Goal: Find specific page/section: Find specific page/section

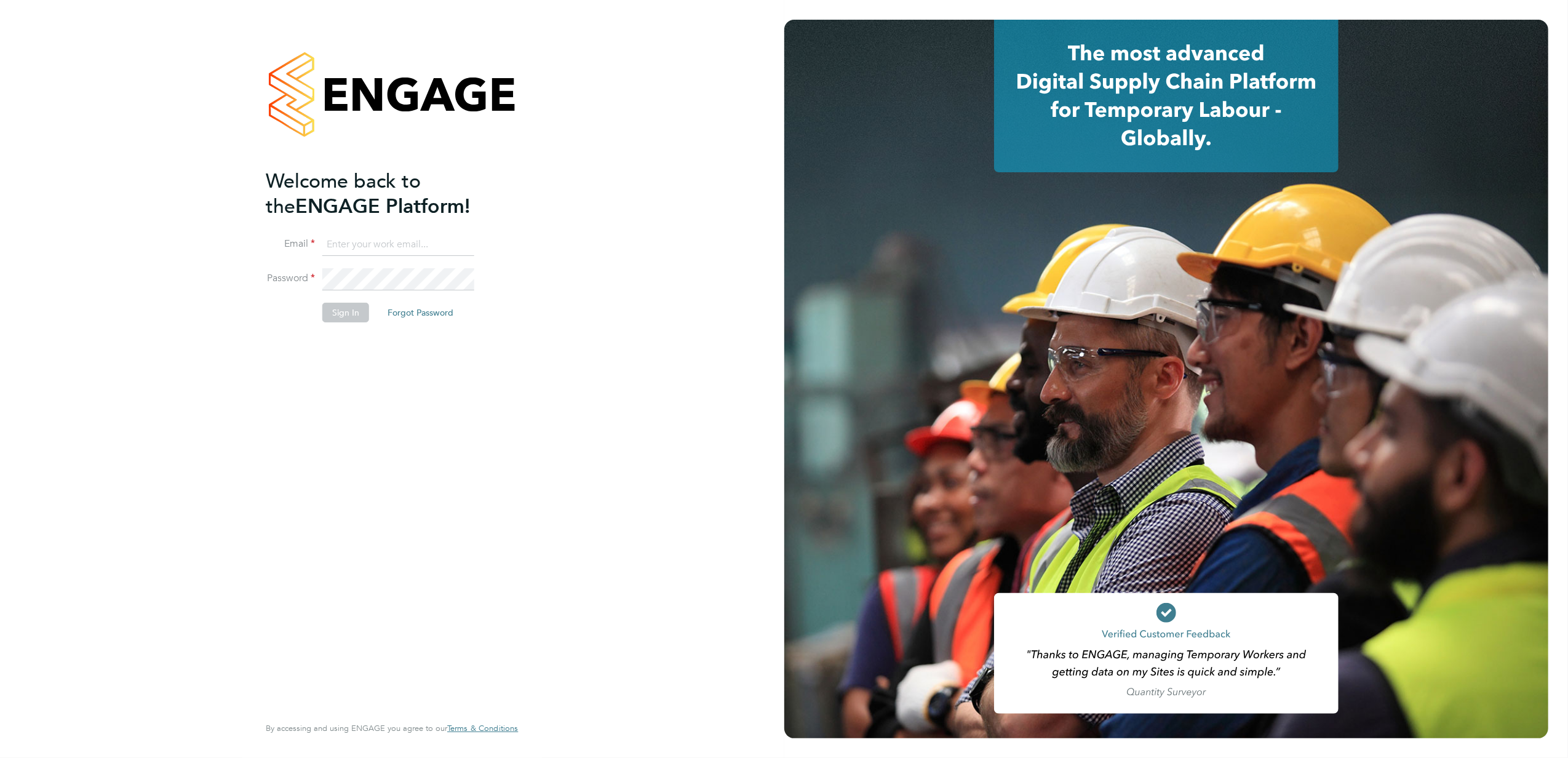
type input "kasia.piwowar@konnectrecruit.co.uk"
click at [335, 313] on button "Sign In" at bounding box center [346, 312] width 47 height 20
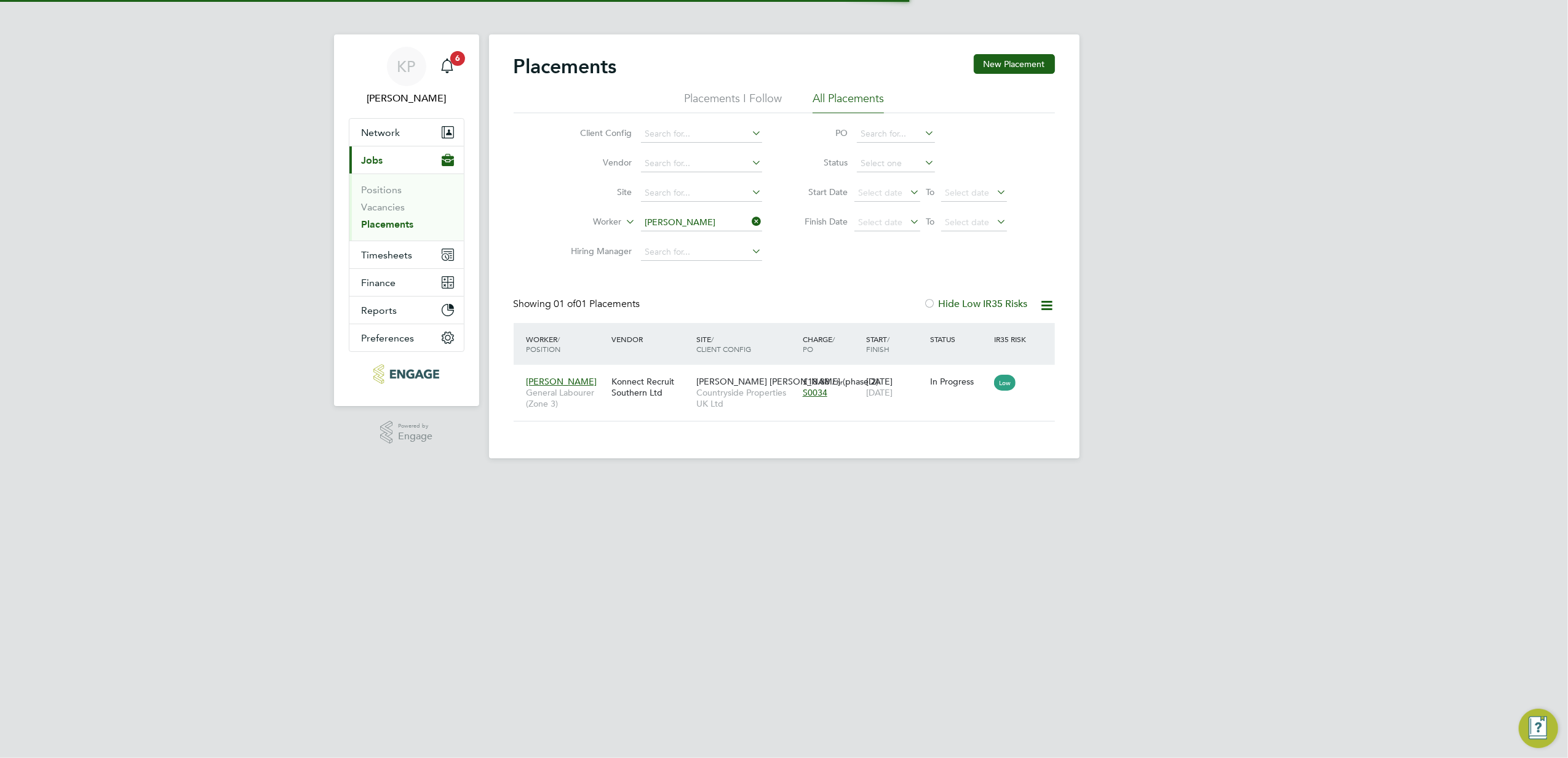
scroll to position [12, 58]
click at [395, 222] on link "Placements" at bounding box center [388, 224] width 52 height 12
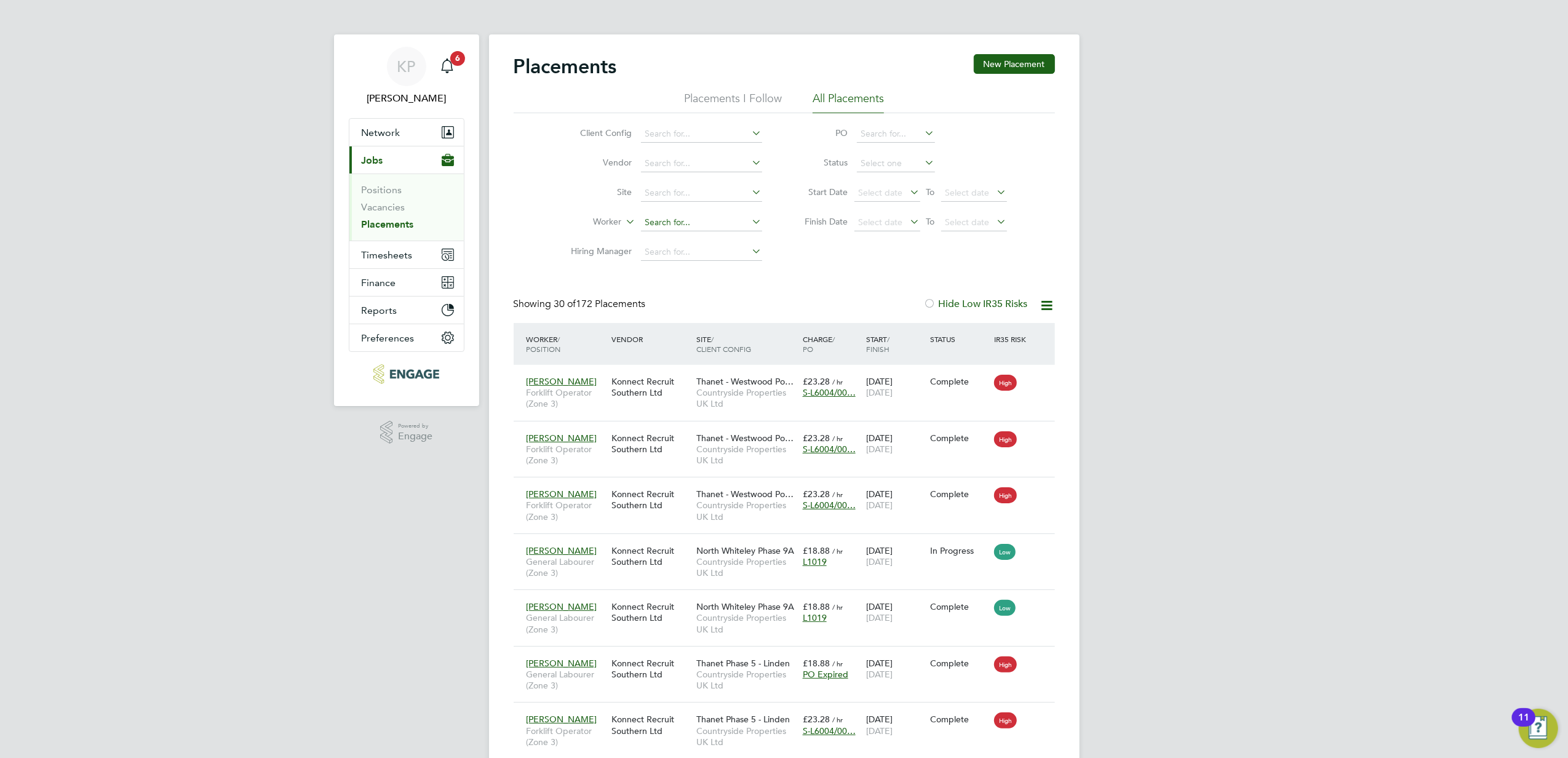
click at [665, 222] on input at bounding box center [701, 222] width 121 height 17
click at [686, 237] on li "[PERSON_NAME] aju" at bounding box center [701, 240] width 122 height 16
type input "[PERSON_NAME]"
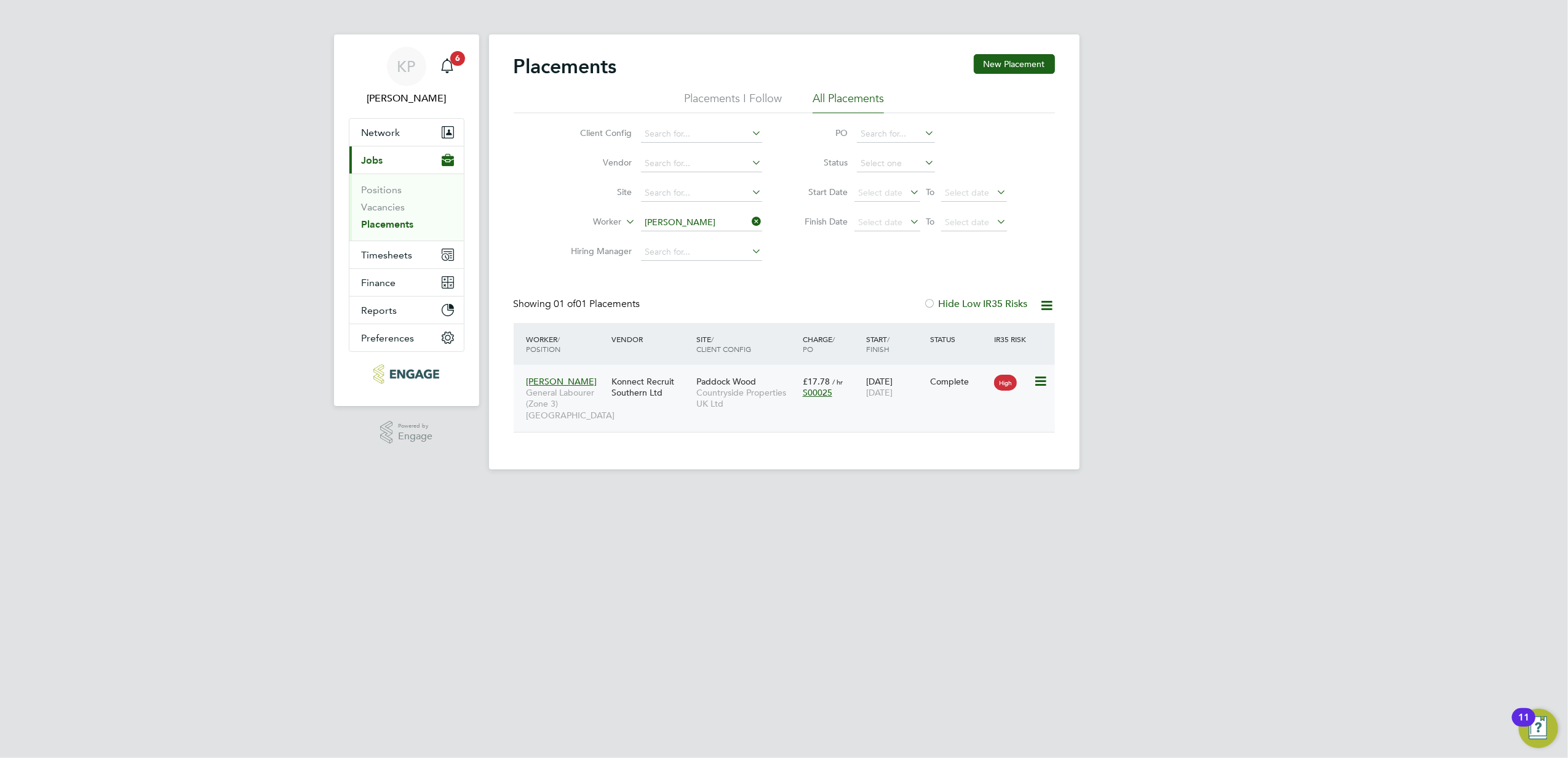
click at [552, 382] on span "[PERSON_NAME]" at bounding box center [561, 382] width 71 height 11
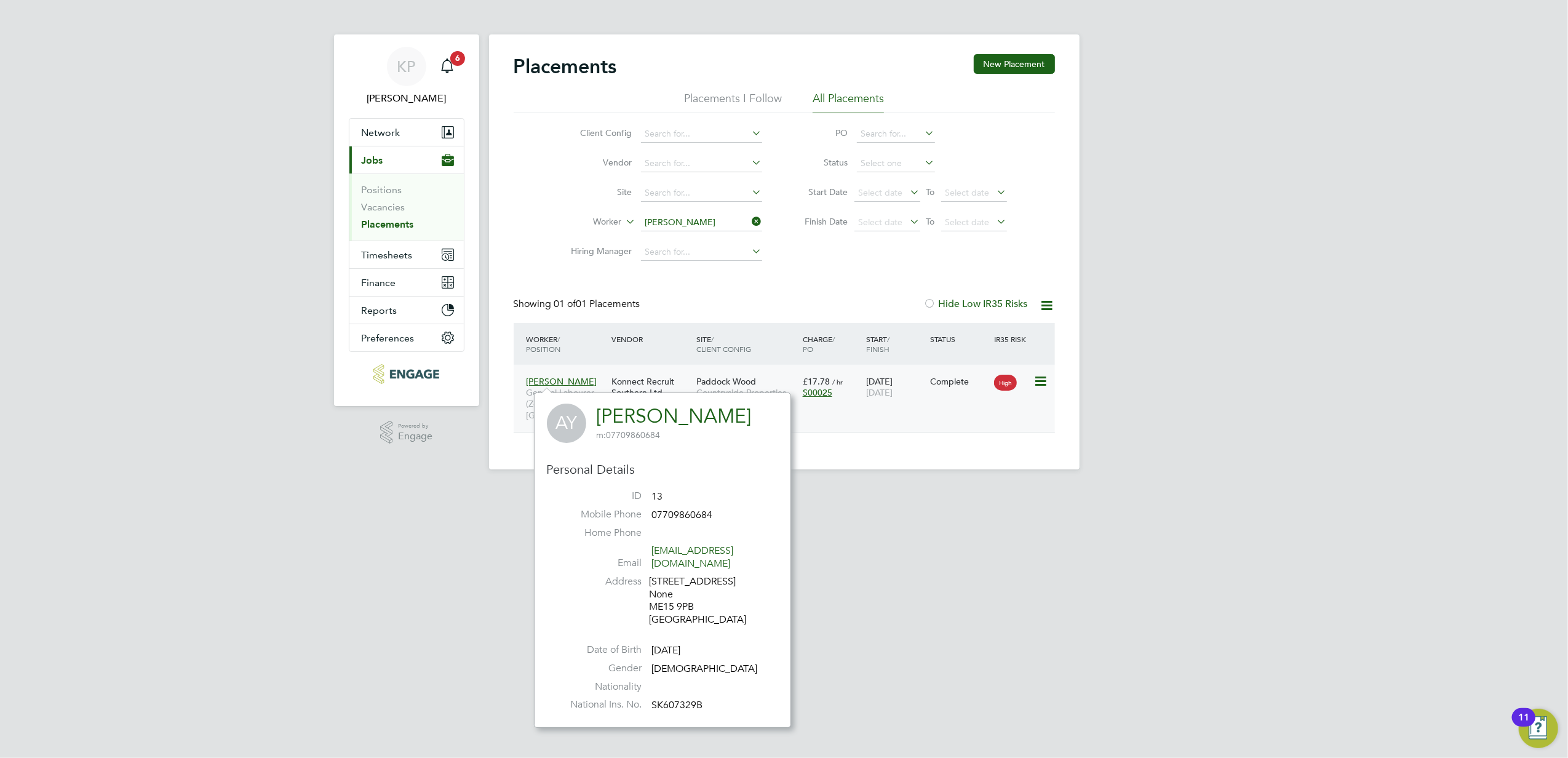
click at [888, 388] on span "[DATE]" at bounding box center [879, 393] width 27 height 11
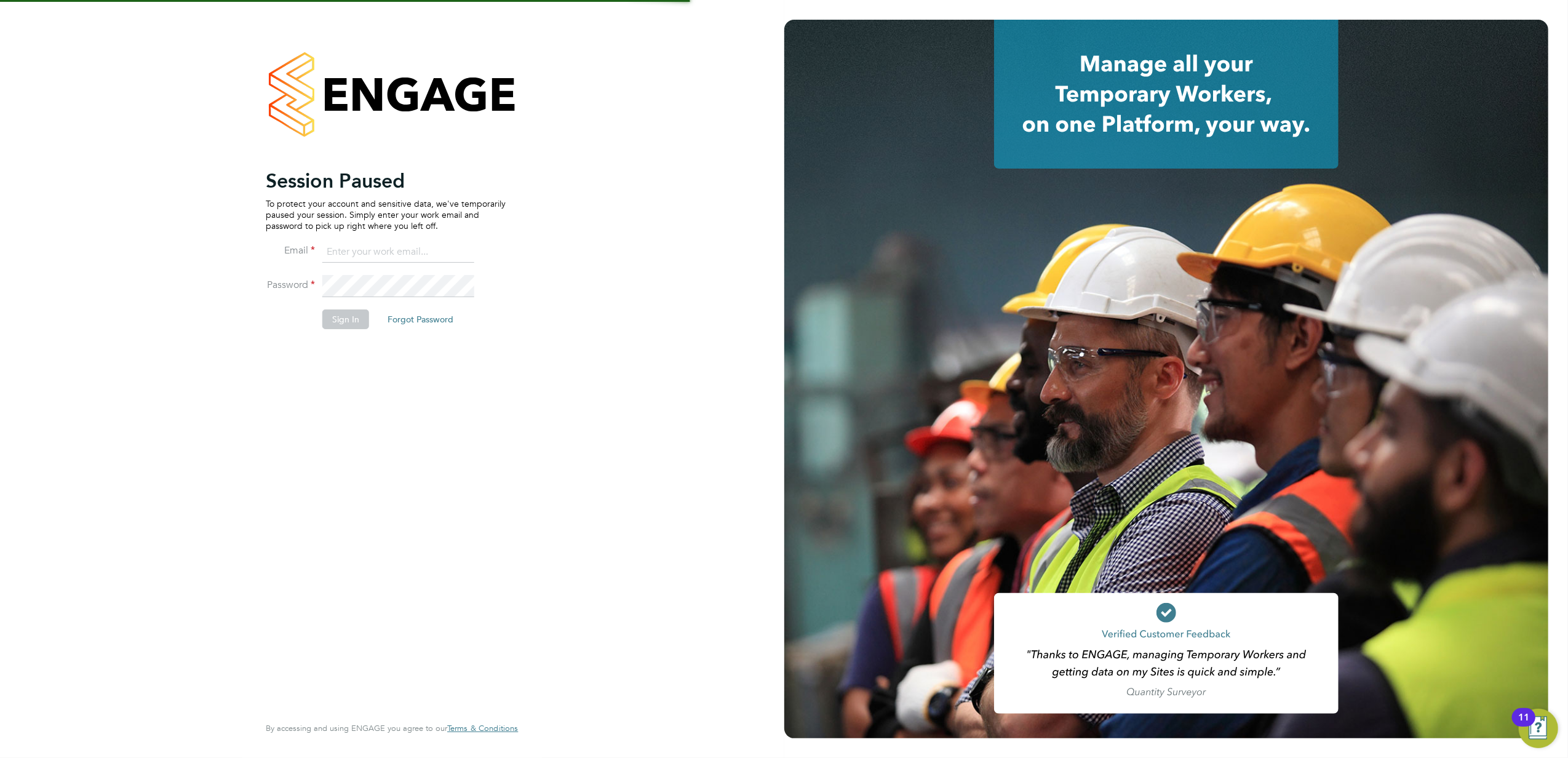
type input "[EMAIL_ADDRESS][PERSON_NAME][DOMAIN_NAME]"
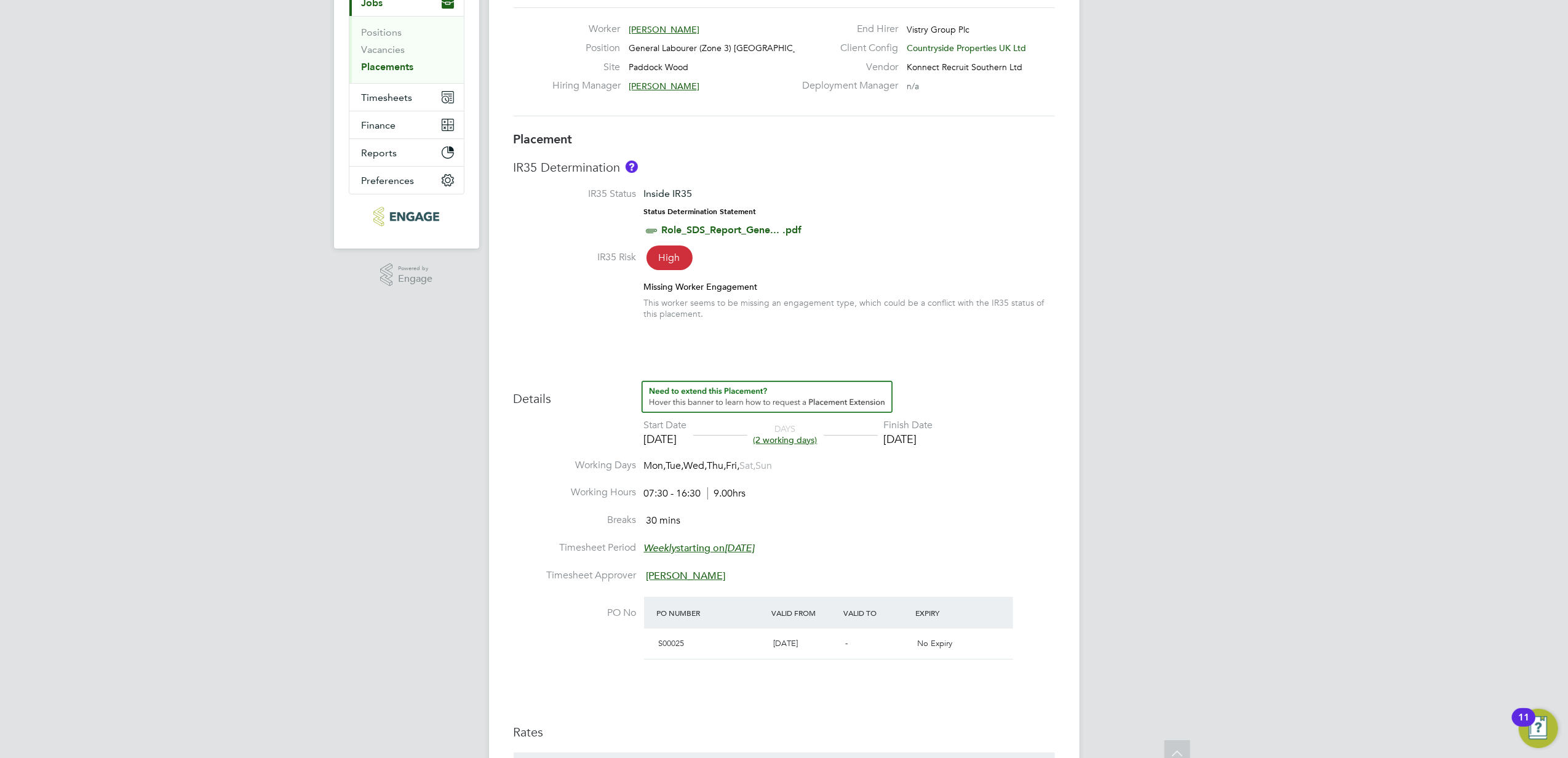
scroll to position [163, 0]
